Goal: Use online tool/utility

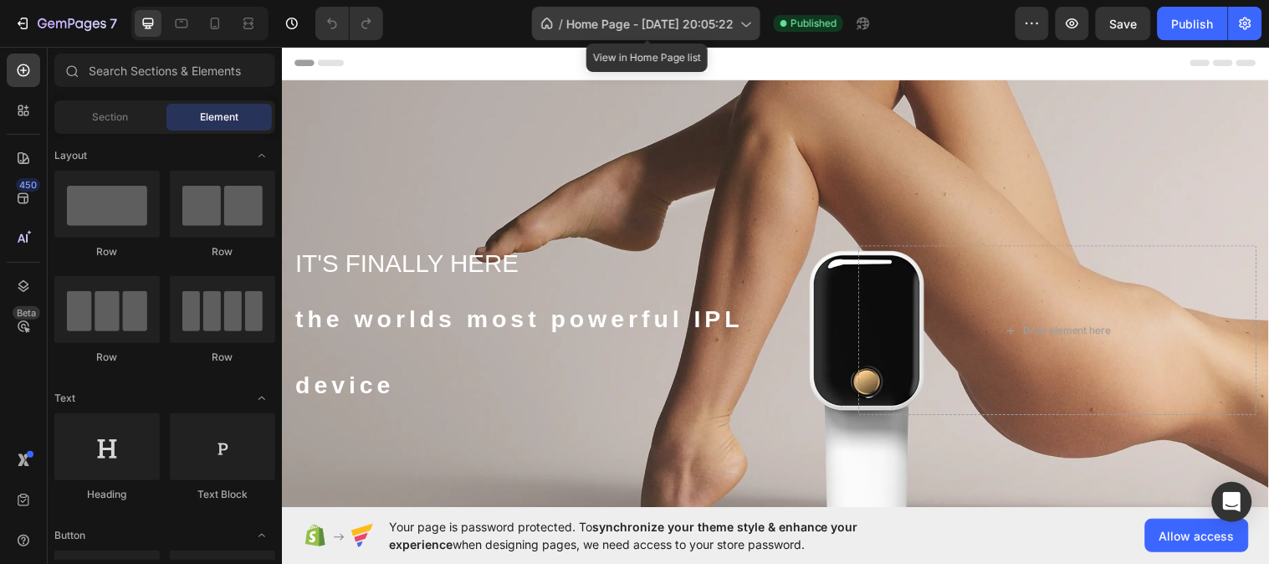
click at [746, 23] on icon at bounding box center [745, 23] width 17 height 17
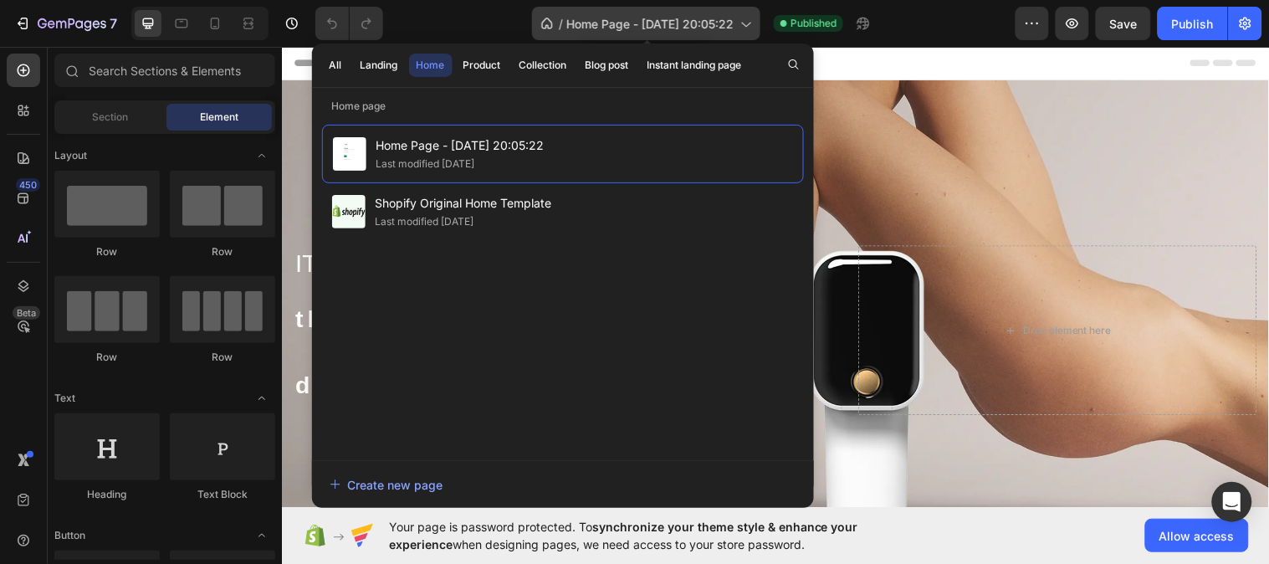
click at [746, 23] on icon at bounding box center [745, 23] width 17 height 17
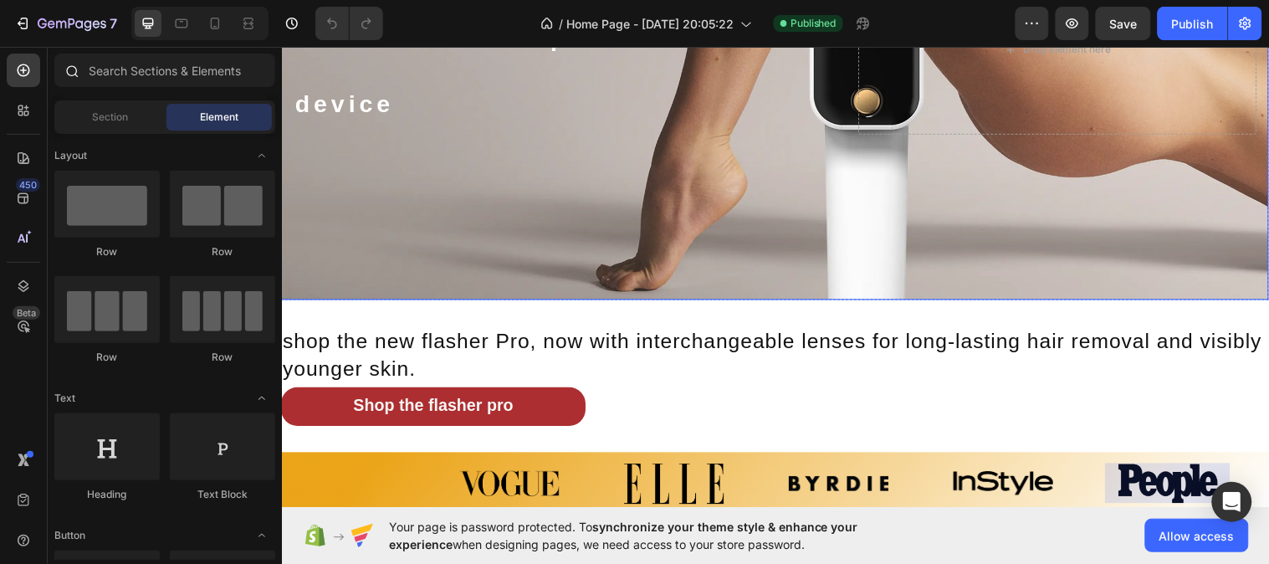
scroll to position [253, 0]
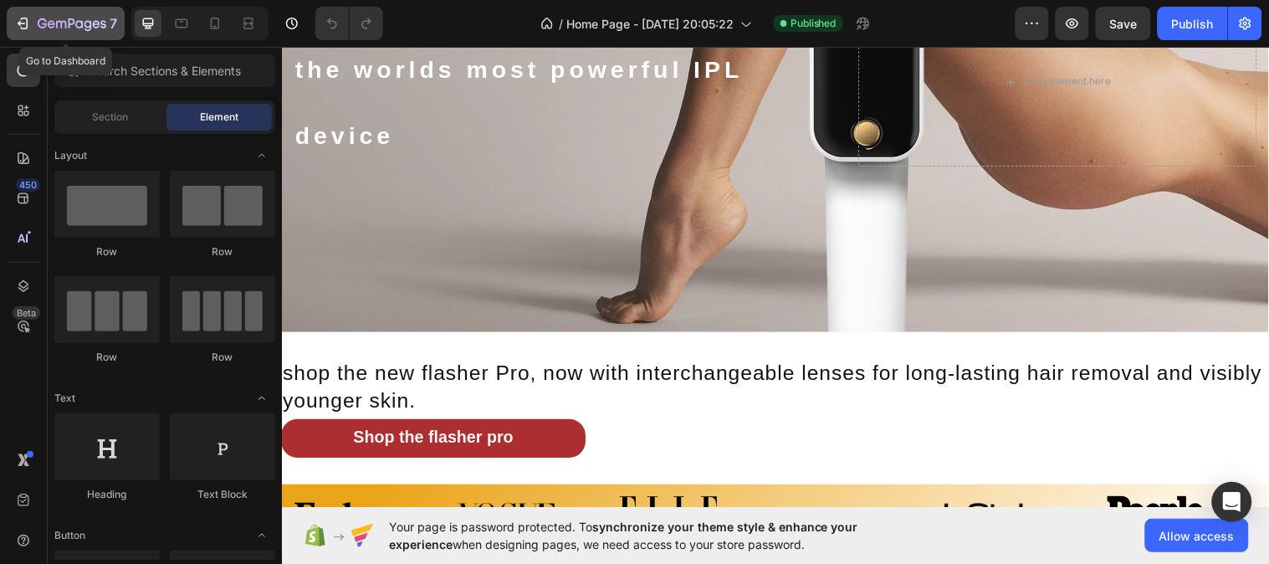
click at [29, 36] on button "7" at bounding box center [66, 23] width 118 height 33
